Goal: Find specific page/section: Find specific page/section

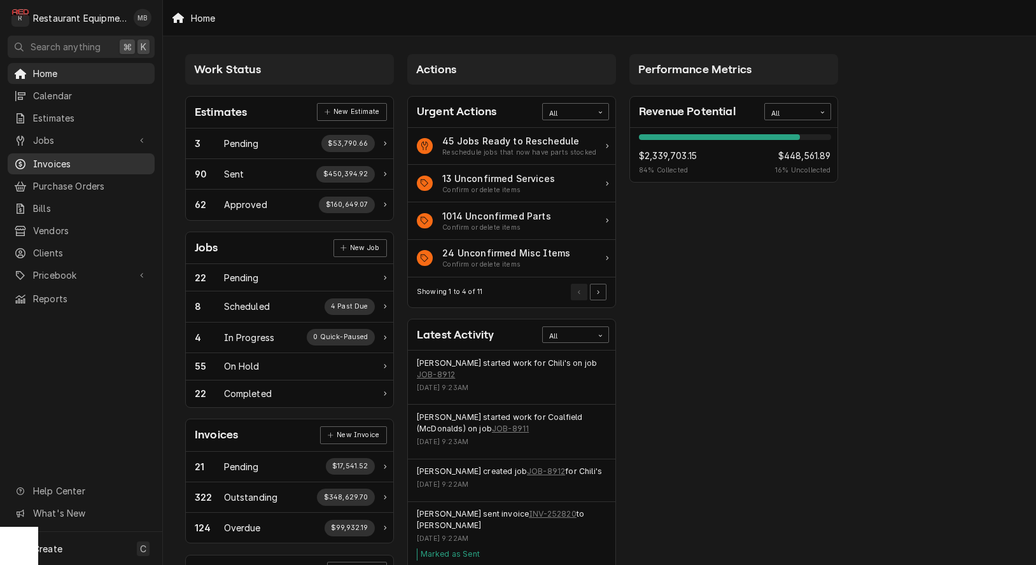
click at [64, 157] on span "Invoices" at bounding box center [90, 163] width 115 height 13
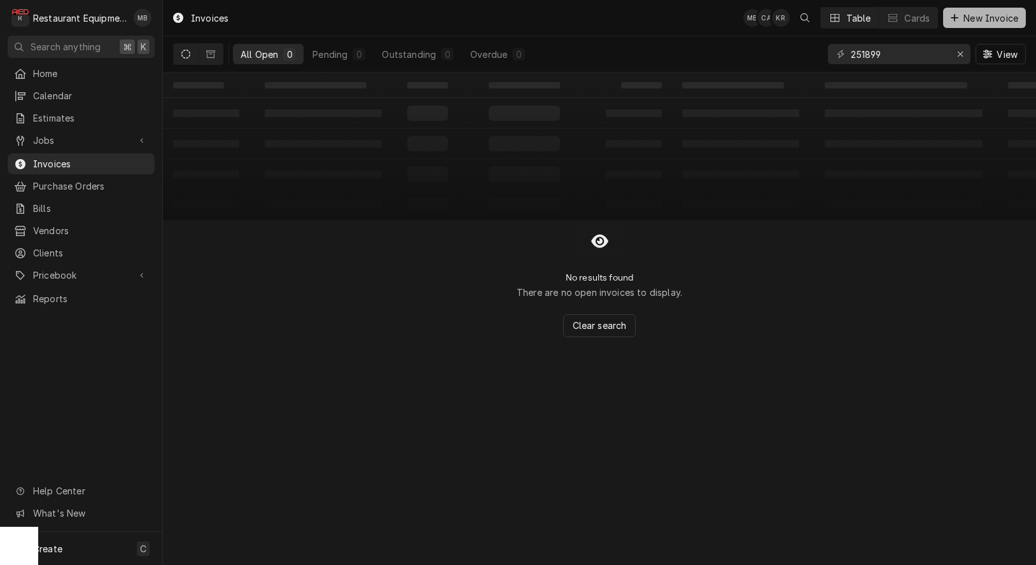
click at [52, 293] on span "Reports" at bounding box center [90, 298] width 115 height 13
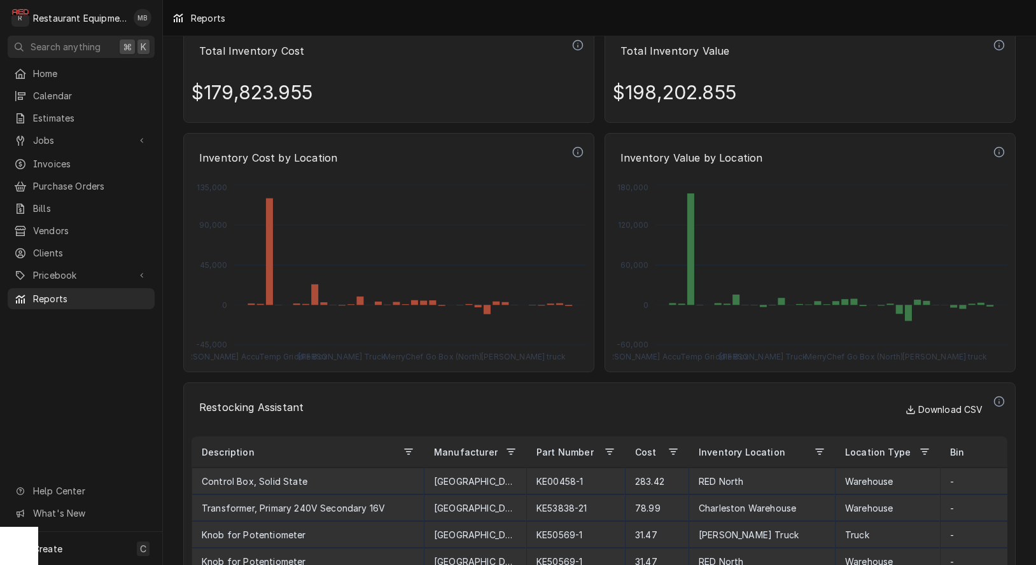
scroll to position [4601, 0]
